Goal: Transaction & Acquisition: Purchase product/service

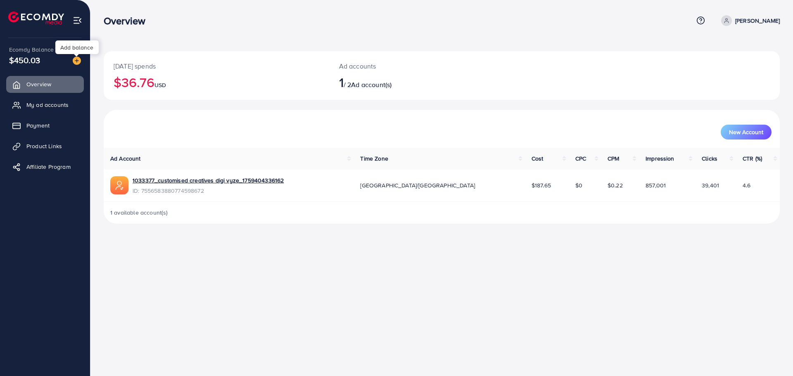
click at [78, 63] on img at bounding box center [77, 61] width 8 height 8
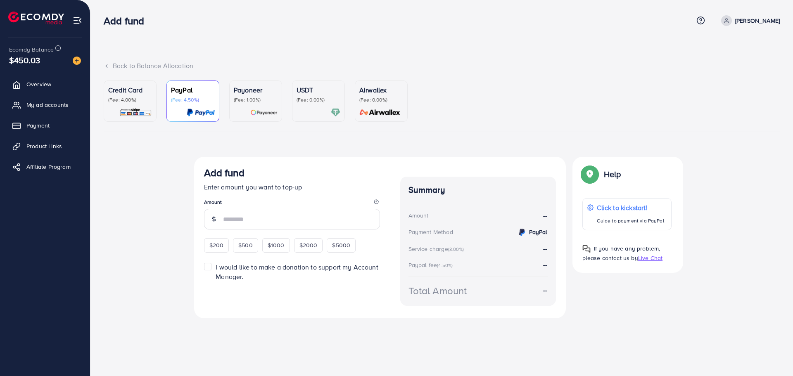
click at [303, 91] on p "USDT" at bounding box center [319, 90] width 44 height 10
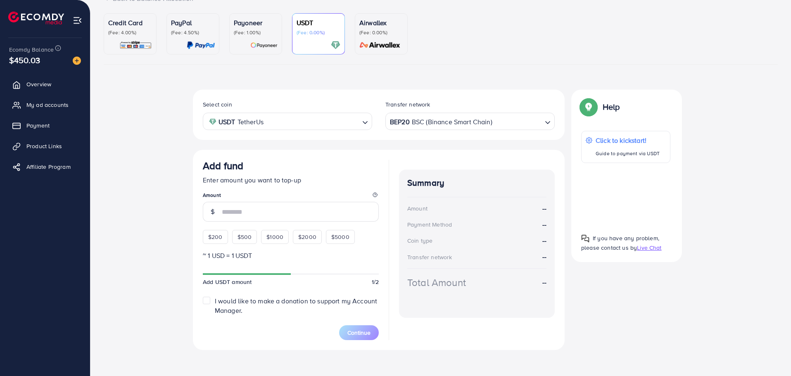
scroll to position [71, 0]
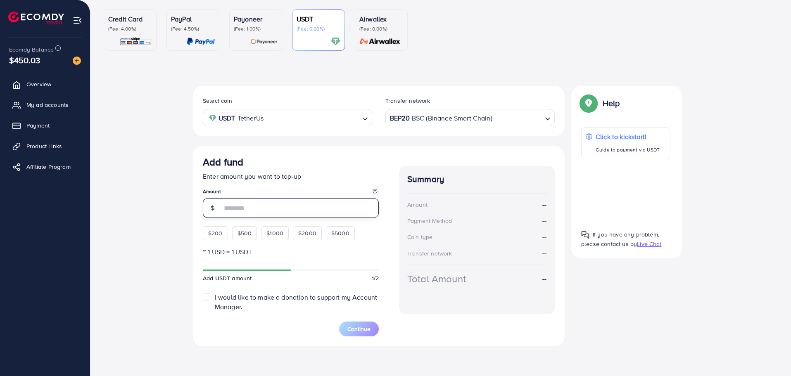
click at [284, 206] on input "number" at bounding box center [300, 208] width 157 height 20
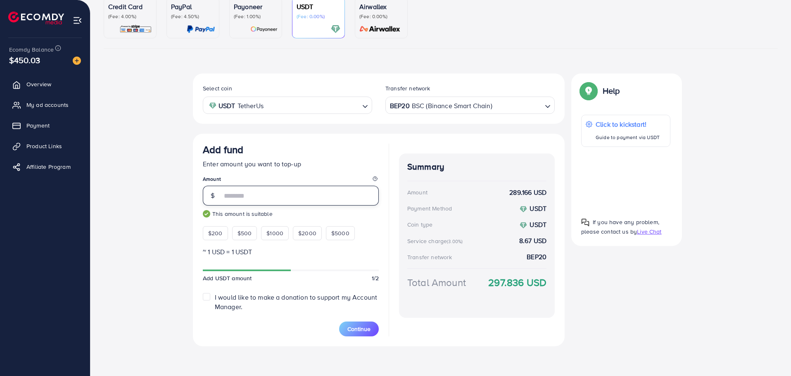
scroll to position [83, 0]
type input "***"
click at [367, 329] on span "Continue" at bounding box center [359, 329] width 23 height 8
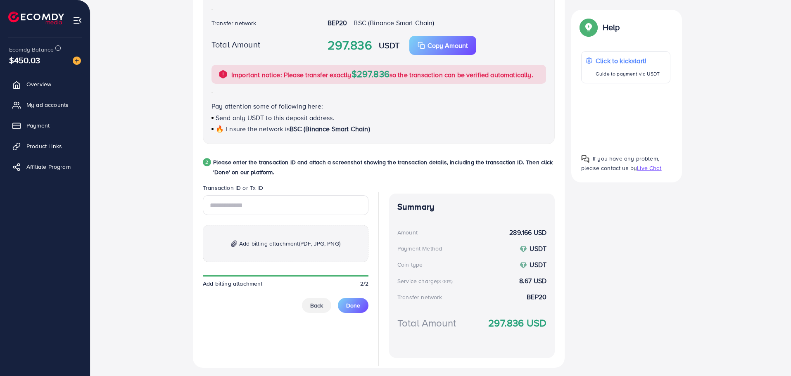
scroll to position [289, 0]
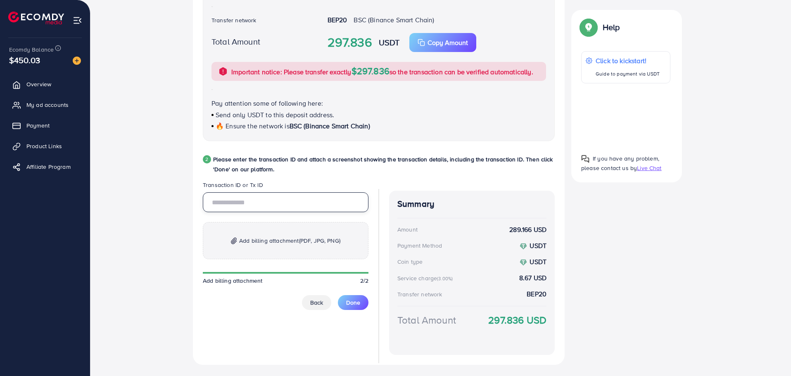
click at [284, 200] on input "text" at bounding box center [286, 203] width 166 height 20
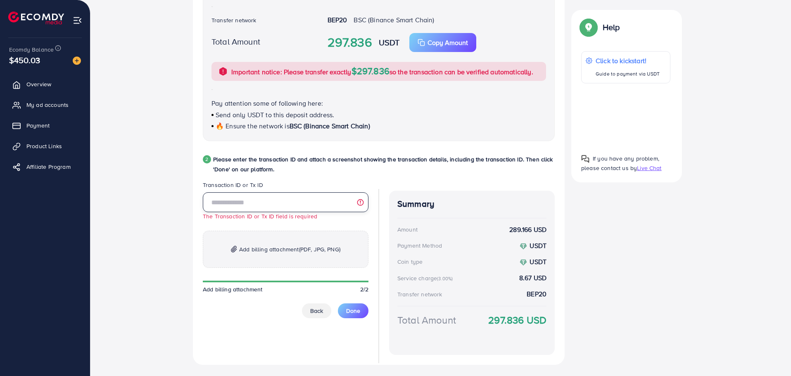
paste input "**********"
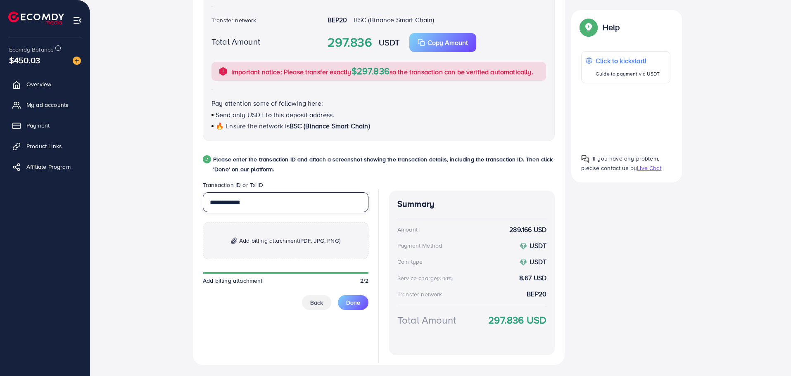
type input "**********"
click at [264, 243] on span "Add billing attachment (PDF, JPG, PNG)" at bounding box center [289, 241] width 101 height 10
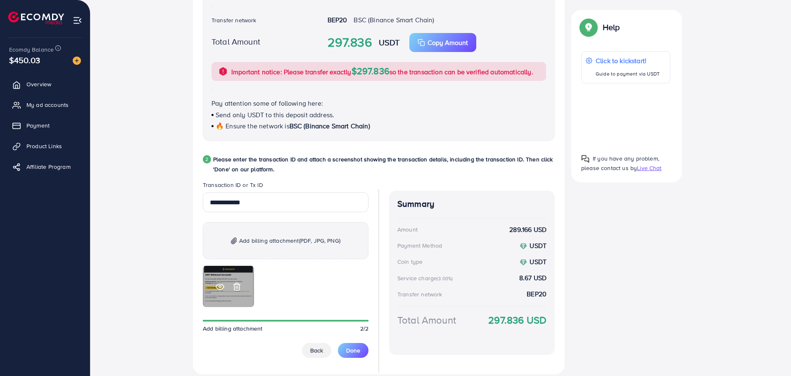
click at [221, 287] on circle at bounding box center [220, 287] width 2 height 2
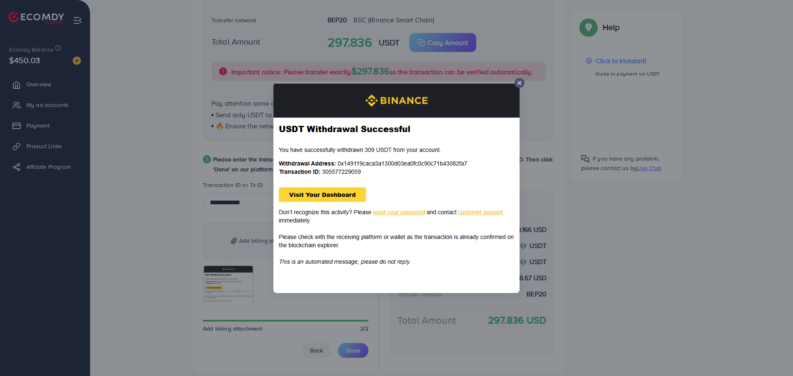
click at [522, 81] on icon at bounding box center [520, 83] width 7 height 7
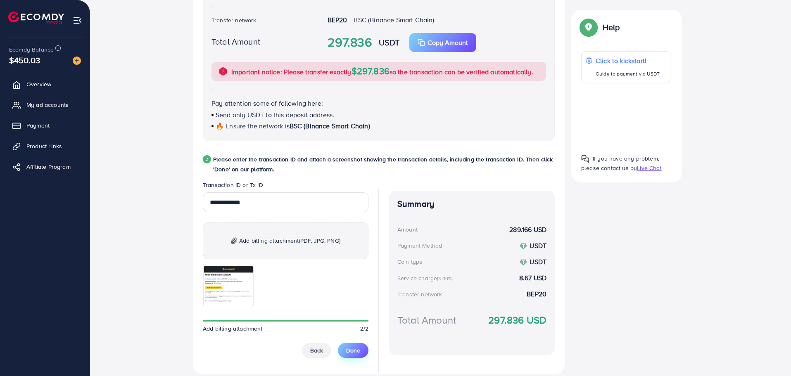
click at [348, 350] on span "Done" at bounding box center [353, 351] width 14 height 8
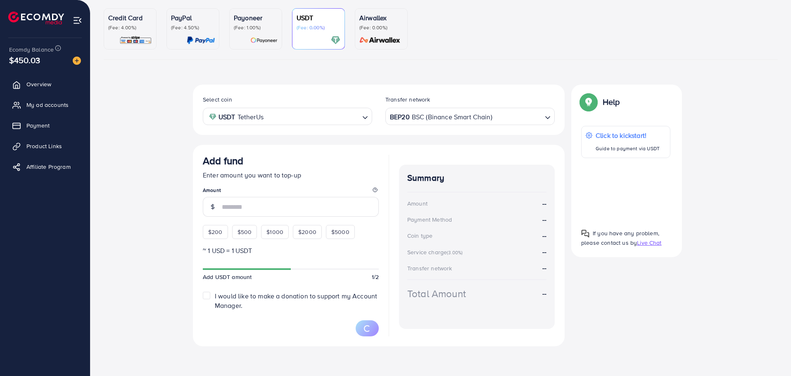
scroll to position [72, 0]
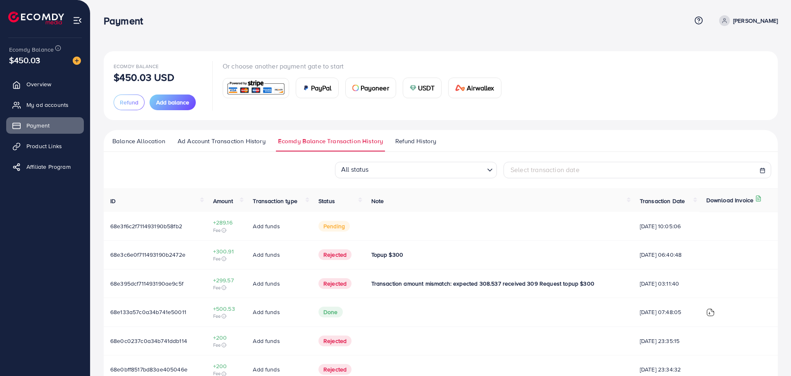
click at [454, 283] on span "Transaction amount mismatch: expected 308.537 received 309 Request topup $300" at bounding box center [483, 284] width 223 height 8
click at [219, 283] on span "+299.57" at bounding box center [226, 280] width 27 height 8
click at [78, 62] on img at bounding box center [77, 61] width 8 height 8
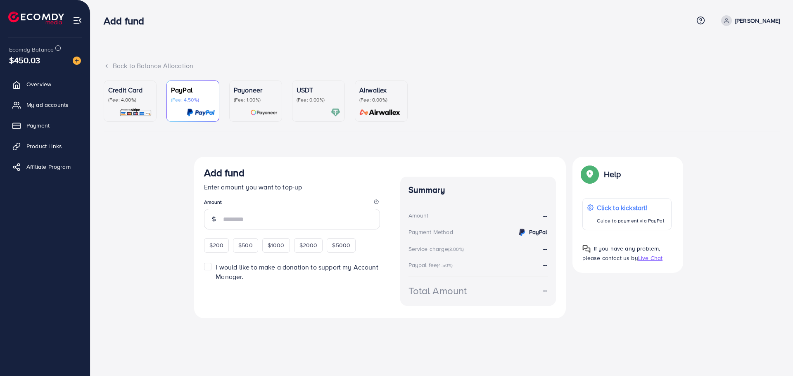
click at [303, 104] on div "USDT (Fee: 0.00%)" at bounding box center [319, 101] width 44 height 32
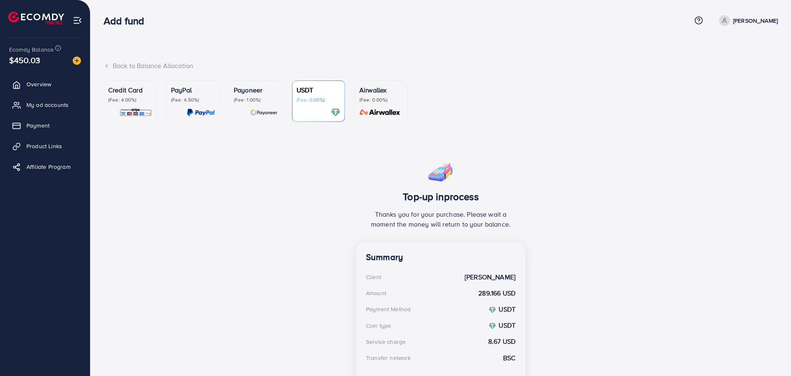
click at [164, 67] on div "Back to Balance Allocation" at bounding box center [441, 66] width 674 height 10
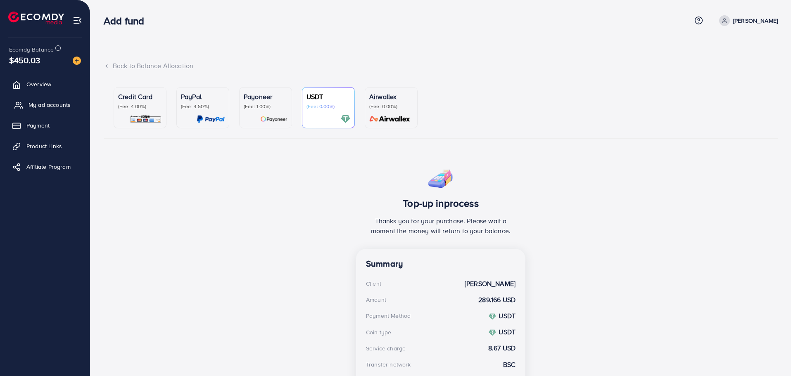
click at [61, 106] on span "My ad accounts" at bounding box center [50, 105] width 42 height 8
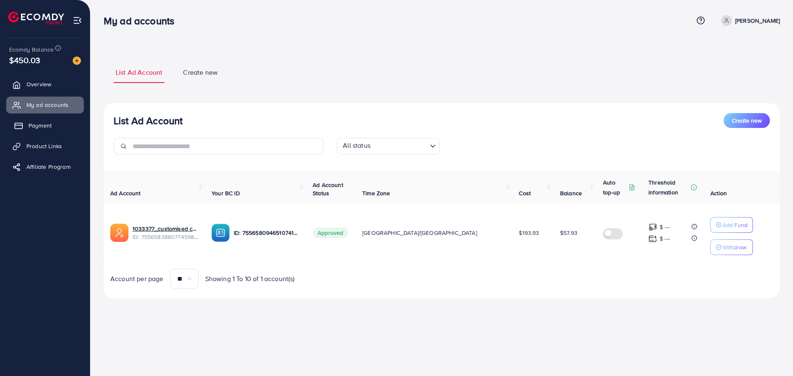
click at [50, 125] on span "Payment" at bounding box center [40, 125] width 23 height 8
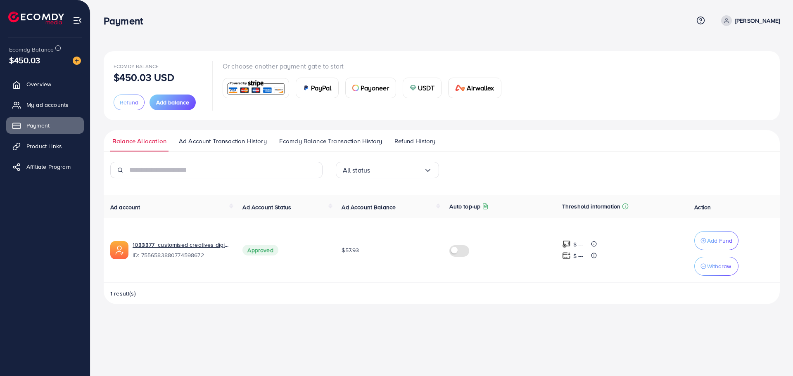
click at [412, 89] on img at bounding box center [413, 88] width 7 height 7
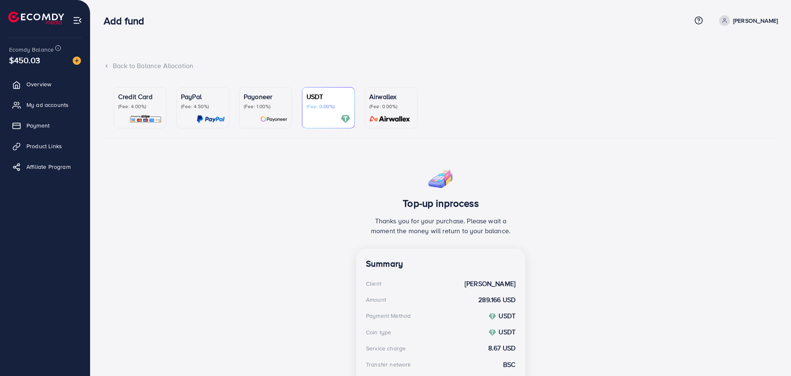
click at [137, 110] on p "(Fee: 4.00%)" at bounding box center [140, 106] width 44 height 7
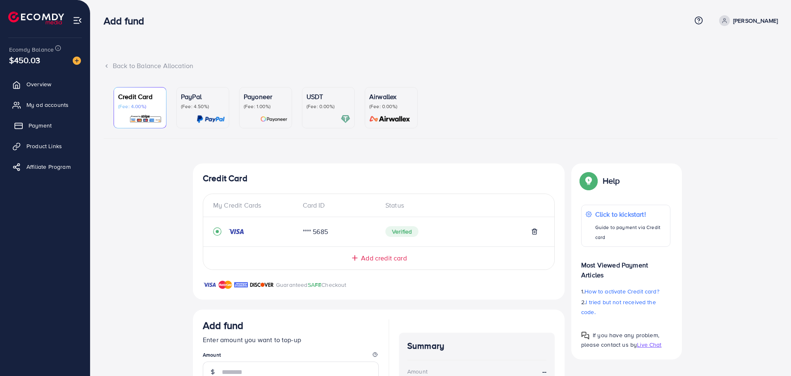
click at [67, 129] on link "Payment" at bounding box center [45, 125] width 78 height 17
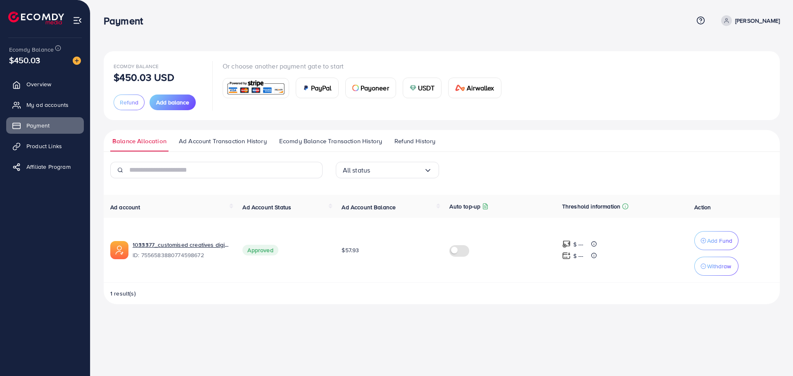
click at [358, 145] on span "Ecomdy Balance Transaction History" at bounding box center [330, 141] width 103 height 9
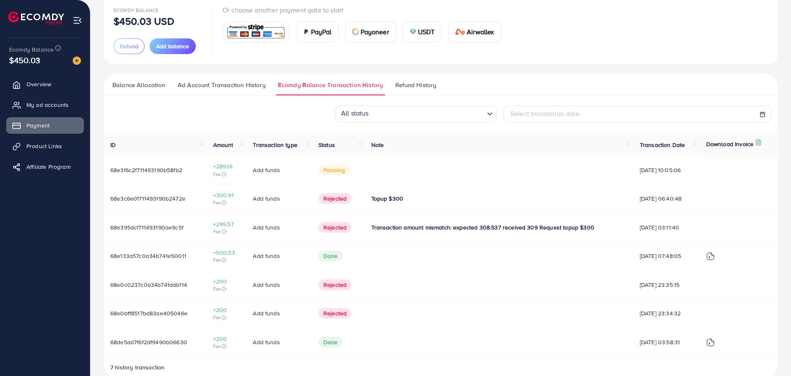
scroll to position [71, 0]
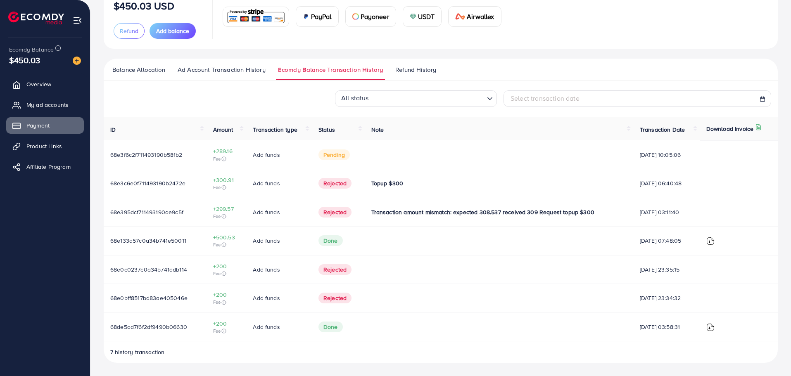
click at [329, 157] on span "pending" at bounding box center [334, 155] width 31 height 11
click at [75, 58] on img at bounding box center [77, 61] width 8 height 8
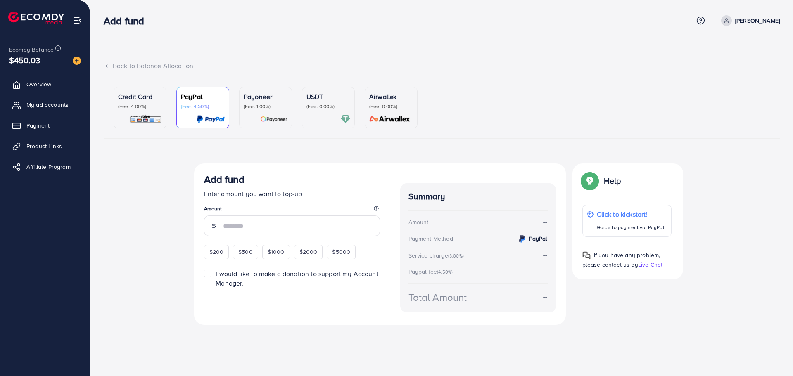
click at [329, 99] on p "USDT" at bounding box center [329, 97] width 44 height 10
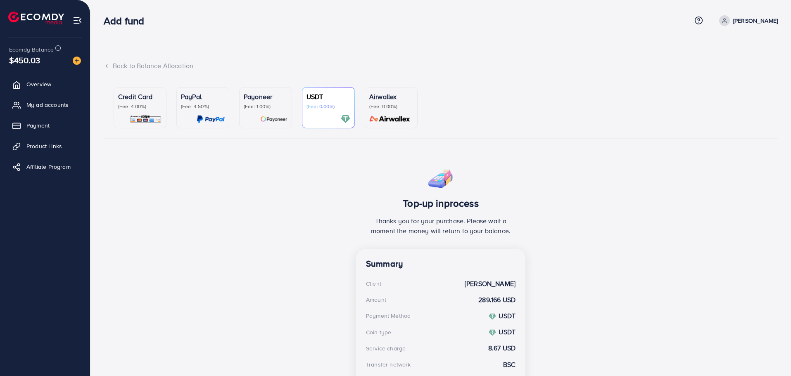
scroll to position [80, 0]
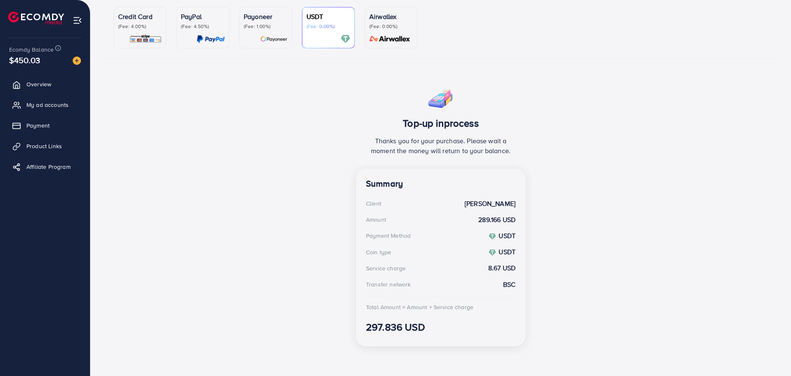
click at [505, 280] on strong "BSC" at bounding box center [509, 285] width 12 height 10
click at [493, 205] on strong "[PERSON_NAME]" at bounding box center [490, 204] width 51 height 10
click at [376, 200] on div "Client" at bounding box center [373, 204] width 15 height 8
click at [429, 128] on h3 "Top-up inprocess" at bounding box center [441, 123] width 150 height 12
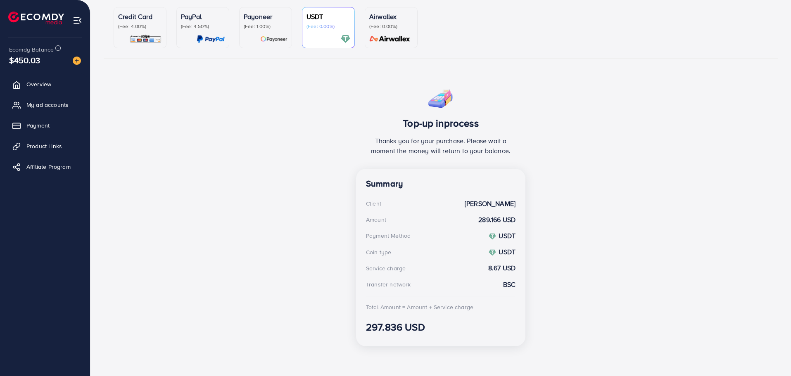
drag, startPoint x: 429, startPoint y: 128, endPoint x: 348, endPoint y: 196, distance: 105.9
click at [348, 196] on div "Top-up inprocess Thanks you for your purchase. Please wait a moment the money w…" at bounding box center [441, 218] width 674 height 270
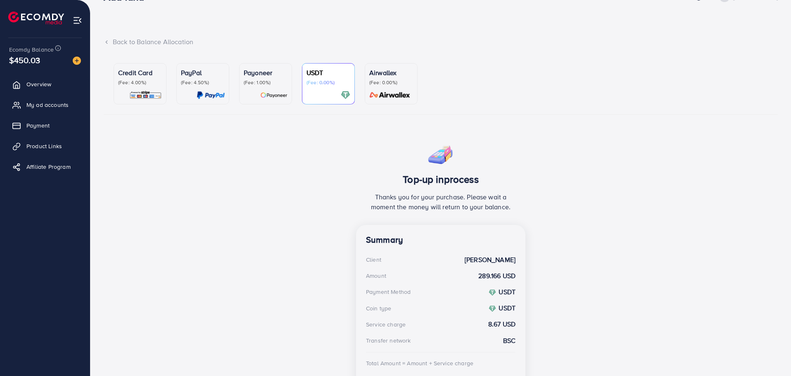
scroll to position [24, 0]
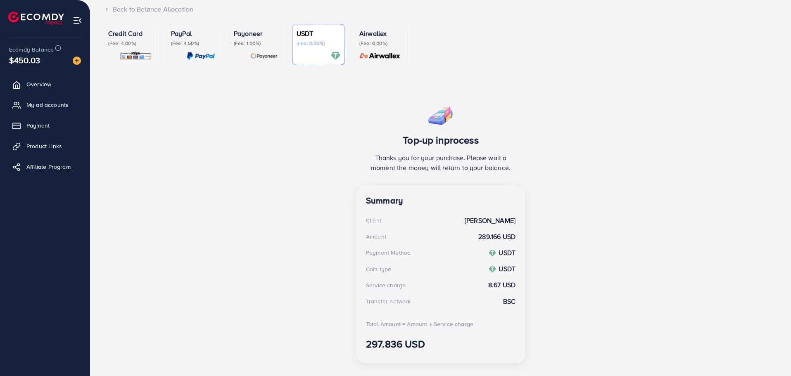
scroll to position [74, 0]
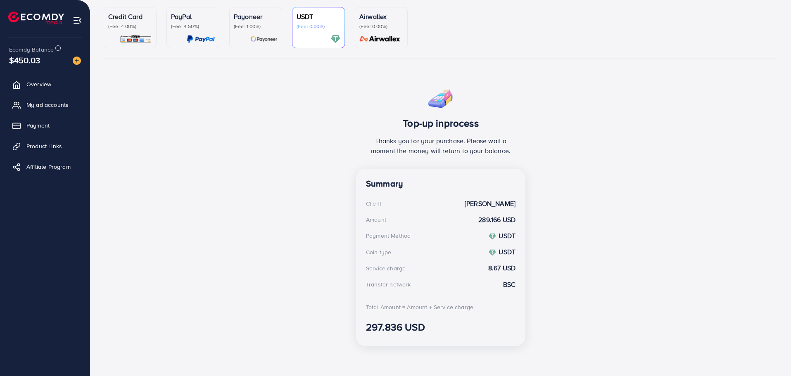
click at [232, 151] on div "Top-up inprocess Thanks you for your purchase. Please wait a moment the money w…" at bounding box center [441, 218] width 674 height 270
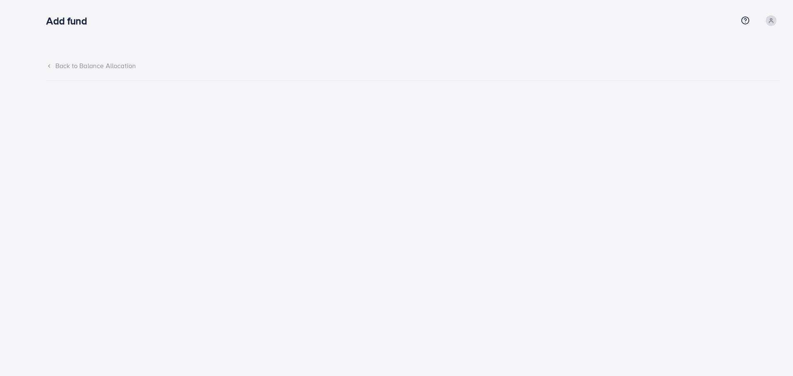
click at [77, 65] on div "Back to Balance Allocation" at bounding box center [413, 66] width 734 height 10
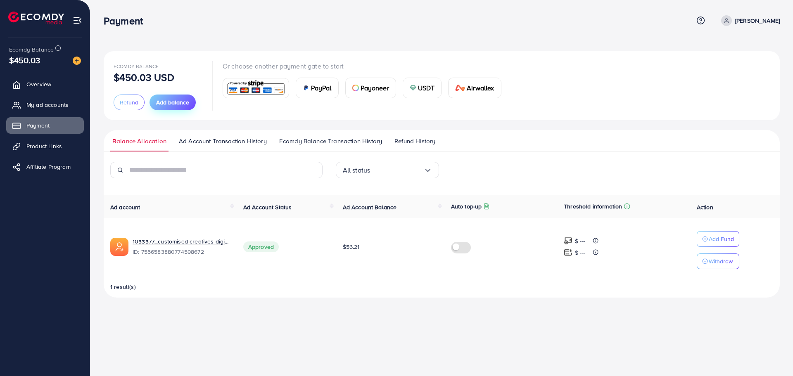
click at [174, 104] on span "Add balance" at bounding box center [172, 102] width 33 height 8
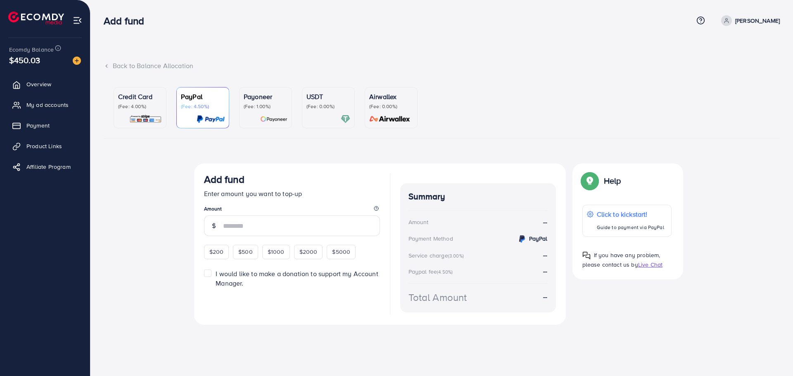
click at [333, 107] on p "(Fee: 0.00%)" at bounding box center [329, 106] width 44 height 7
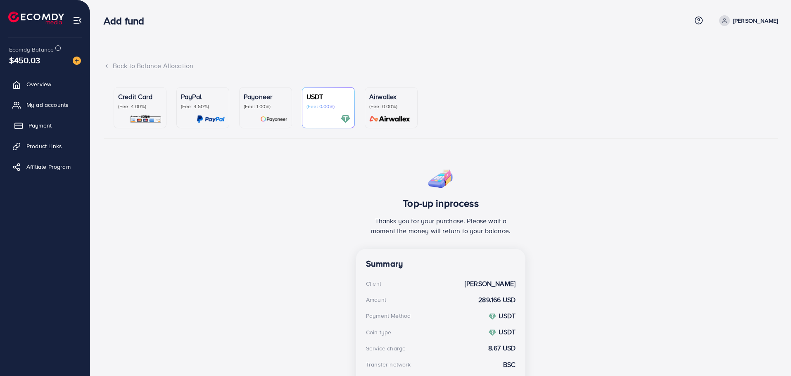
click at [53, 130] on link "Payment" at bounding box center [45, 125] width 78 height 17
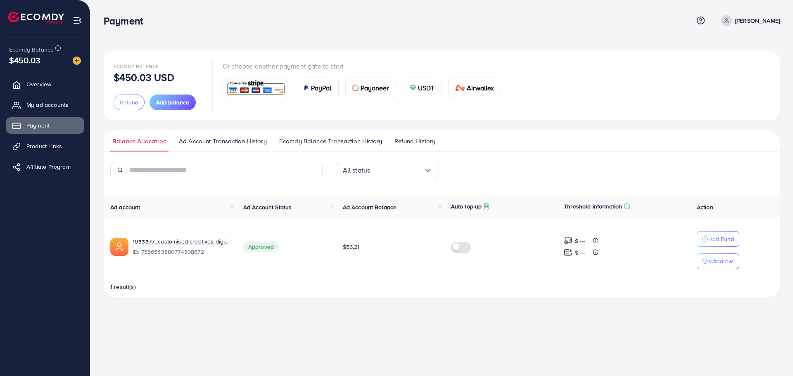
click at [317, 143] on span "Ecomdy Balance Transaction History" at bounding box center [330, 141] width 103 height 9
